Goal: Navigation & Orientation: Find specific page/section

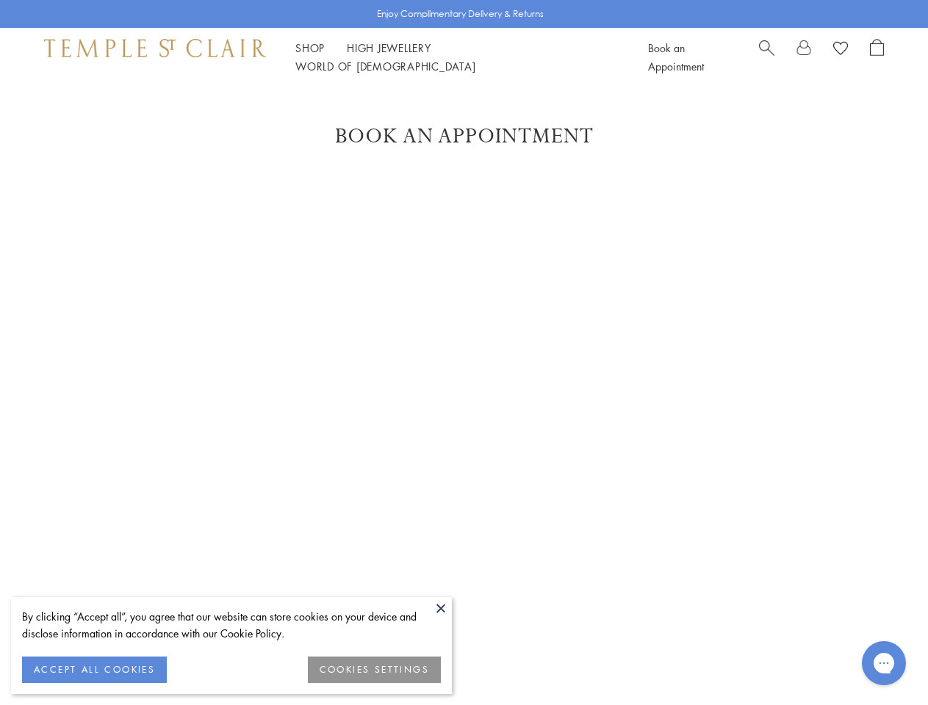
click at [441, 608] on button at bounding box center [441, 608] width 22 height 22
click at [94, 670] on button "ACCEPT ALL COOKIES" at bounding box center [94, 670] width 145 height 26
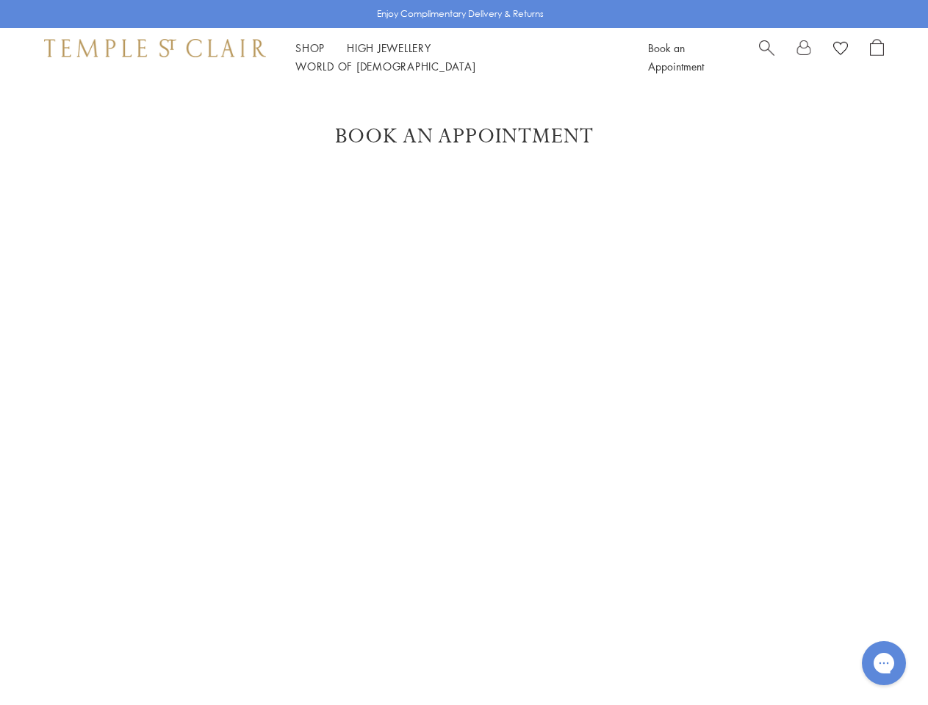
click at [375, 670] on div "Enjoy Complimentary Delivery & Returns Shop Shop Categories Amulets Pendants & …" at bounding box center [464, 628] width 928 height 1256
click at [310, 55] on link "Shop Shop" at bounding box center [309, 47] width 29 height 15
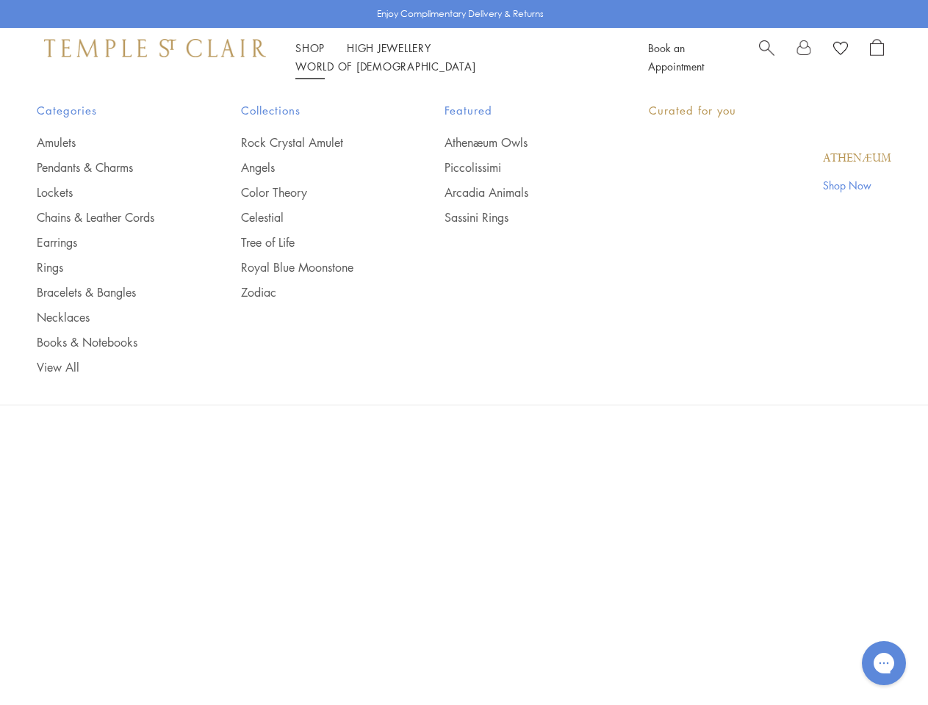
click at [475, 59] on link "World of [GEOGRAPHIC_DATA][DEMOGRAPHIC_DATA]" at bounding box center [385, 66] width 180 height 15
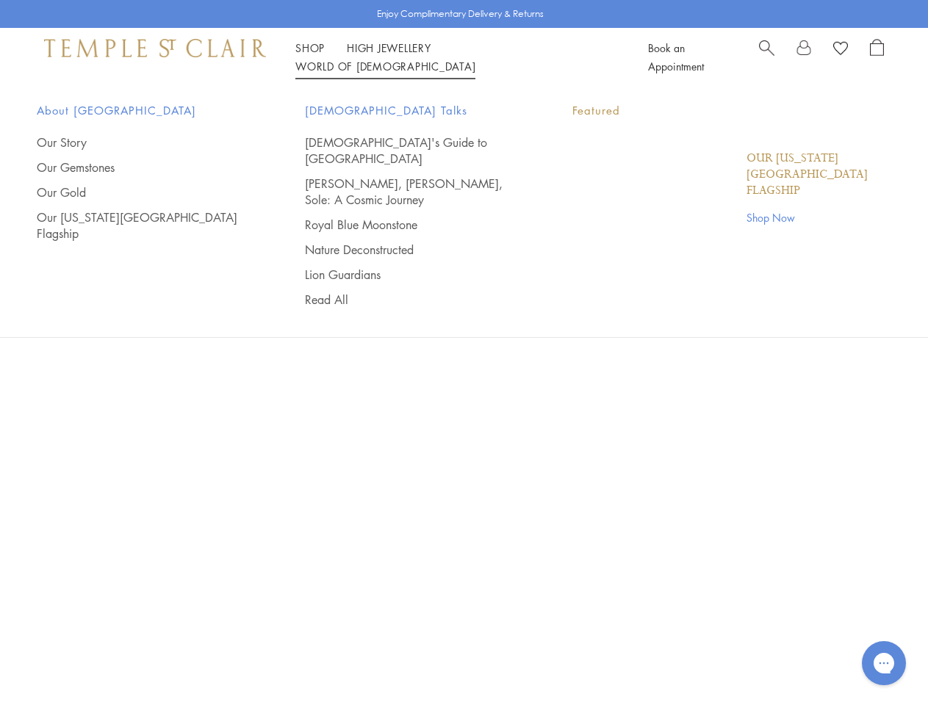
click at [884, 663] on icon "Gorgias live chat" at bounding box center [883, 663] width 14 height 14
